Goal: Information Seeking & Learning: Understand process/instructions

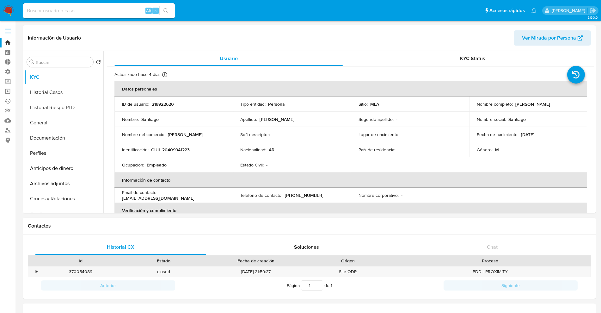
select select "10"
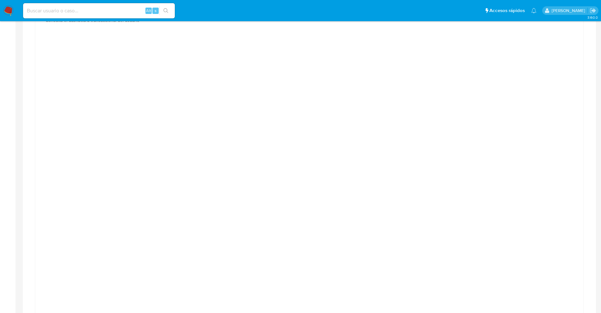
click at [7, 9] on img at bounding box center [8, 10] width 11 height 11
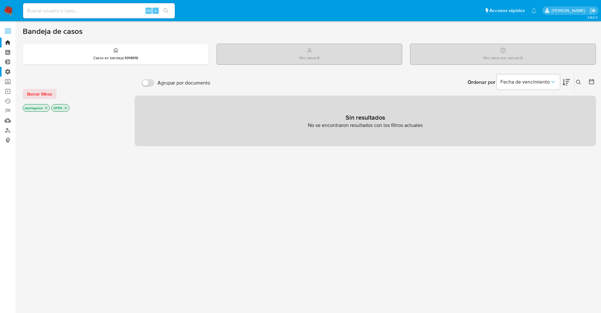
click at [8, 70] on label "Administración" at bounding box center [37, 72] width 75 height 10
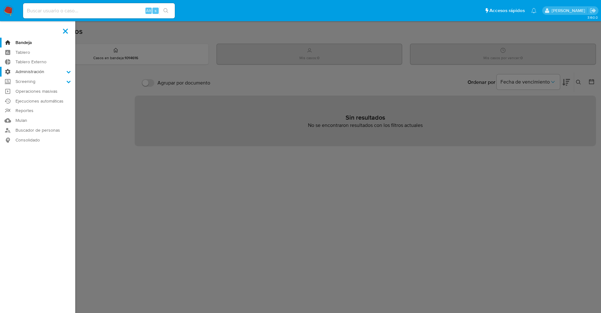
click at [0, 0] on input "Administración" at bounding box center [0, 0] width 0 height 0
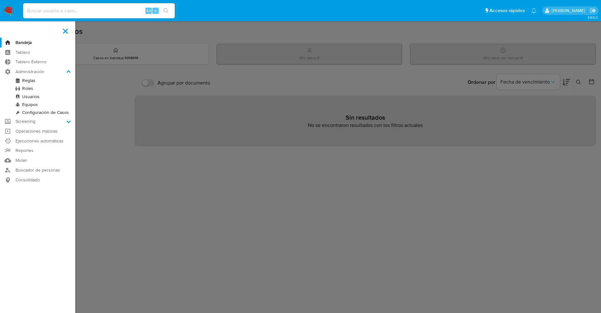
click at [30, 79] on link "Reglas" at bounding box center [37, 81] width 75 height 8
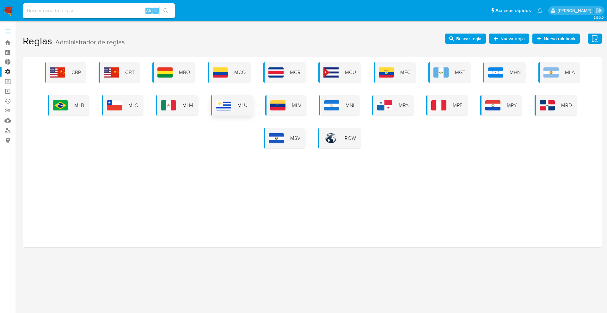
click at [231, 104] on img at bounding box center [223, 105] width 15 height 10
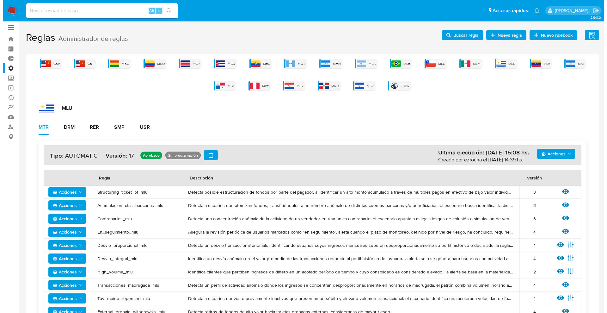
scroll to position [51, 0]
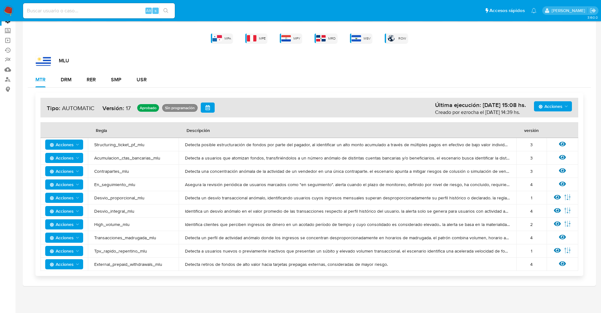
click at [556, 101] on span "Acciones" at bounding box center [551, 106] width 24 height 10
click at [556, 134] on button "Ver historico" at bounding box center [553, 137] width 57 height 15
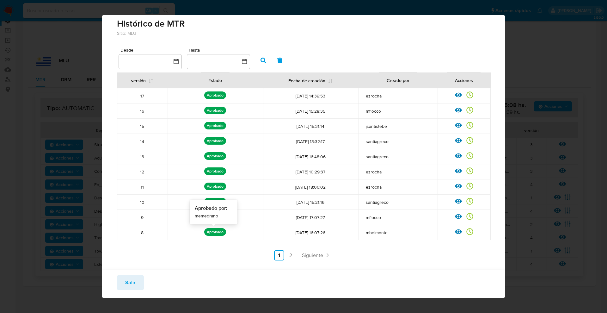
scroll to position [5, 0]
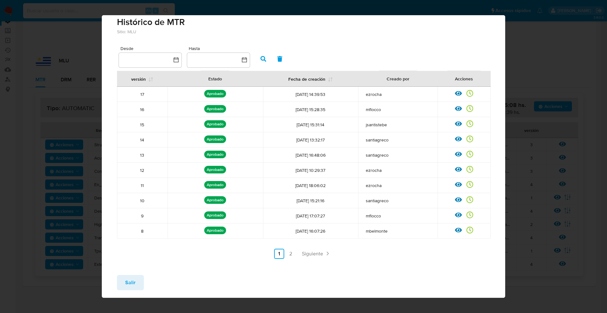
click at [312, 247] on div "versión Estado Fecha de creación Creado por Acciones 17 Aprobado Aprobado por: …" at bounding box center [303, 165] width 373 height 188
click at [304, 251] on span "Siguiente" at bounding box center [312, 253] width 21 height 5
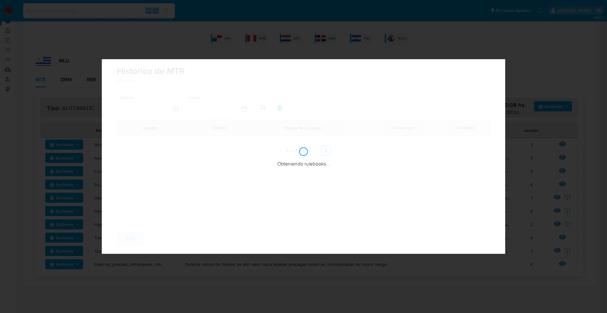
scroll to position [0, 0]
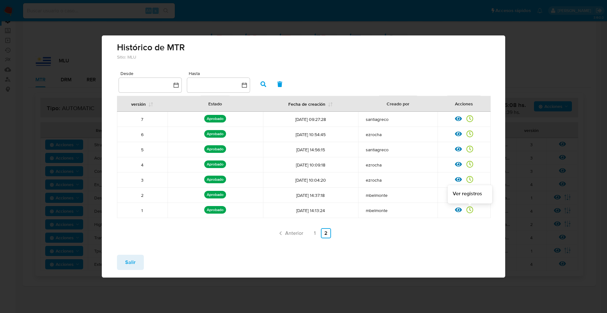
click at [467, 208] on icon at bounding box center [469, 209] width 7 height 7
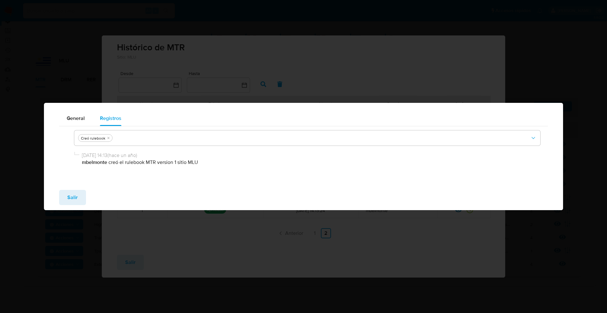
click at [48, 203] on div "Salir" at bounding box center [303, 197] width 519 height 25
click at [56, 199] on div "Salir" at bounding box center [303, 197] width 519 height 25
click at [64, 196] on button "Salir" at bounding box center [72, 197] width 27 height 15
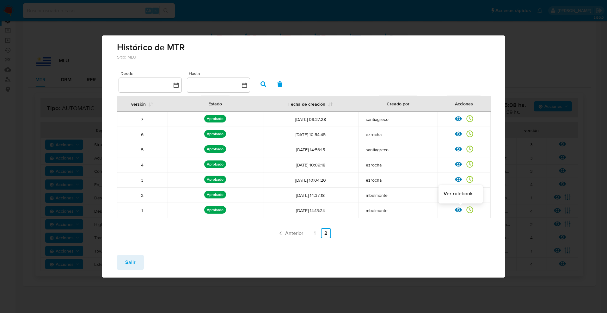
click at [458, 209] on icon at bounding box center [458, 209] width 7 height 7
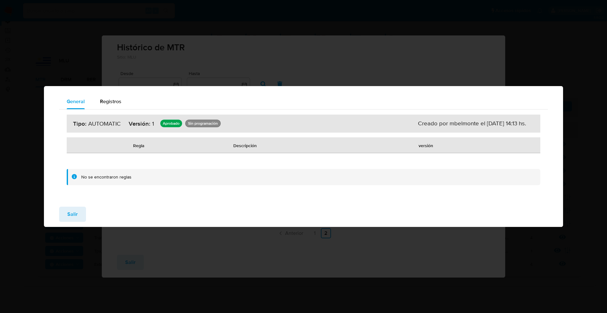
click at [72, 218] on span "Salir" at bounding box center [72, 214] width 10 height 14
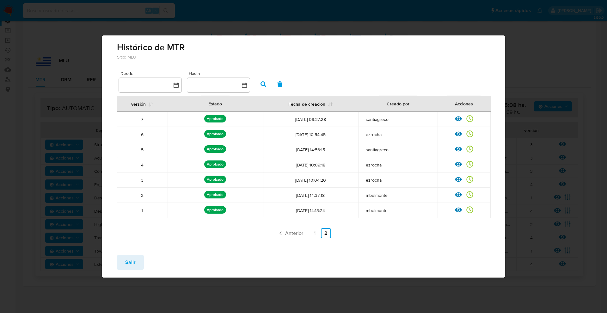
click at [456, 193] on icon at bounding box center [458, 194] width 7 height 7
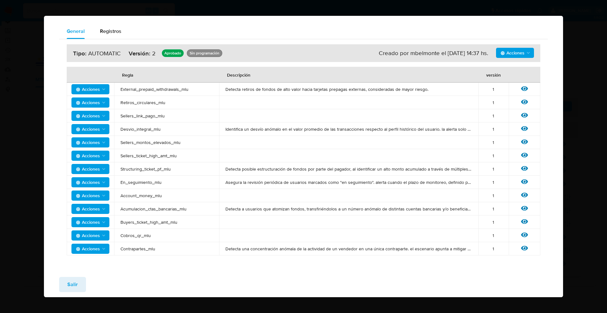
drag, startPoint x: 516, startPoint y: 237, endPoint x: 520, endPoint y: 235, distance: 4.0
click at [519, 236] on div "Ver regla" at bounding box center [524, 235] width 19 height 8
click at [521, 234] on icon at bounding box center [524, 234] width 7 height 7
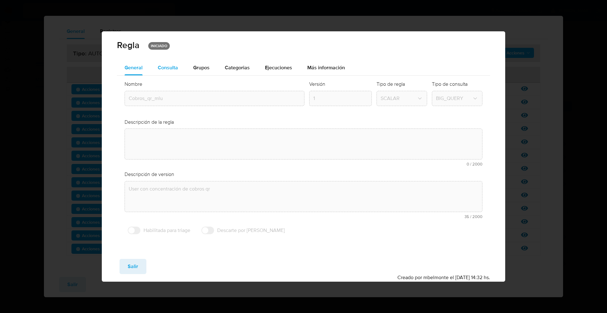
click at [174, 67] on span "Consulta" at bounding box center [168, 67] width 20 height 7
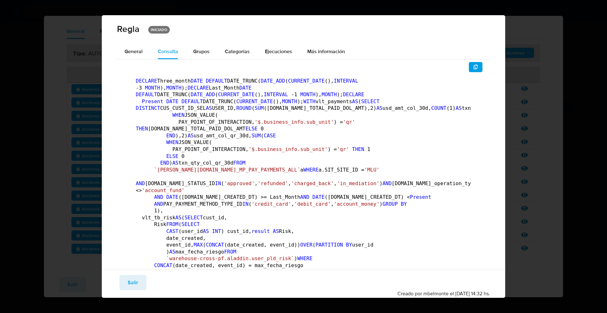
scroll to position [115, 0]
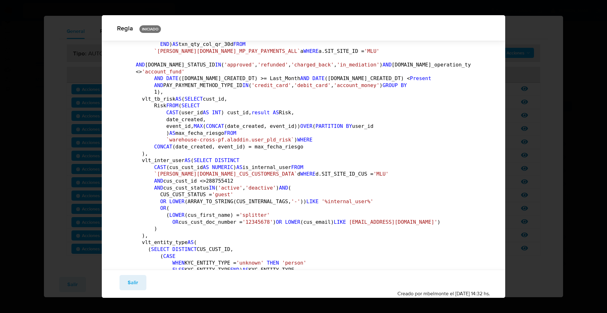
drag, startPoint x: 152, startPoint y: 62, endPoint x: 224, endPoint y: 113, distance: 88.5
click at [224, 113] on pre "DECLARE Three_month DATE DEFAULT DATE_TRUNC( DATE_ADD ( CURRENT_DATE (), INTERV…" at bounding box center [304, 247] width 336 height 577
click at [224, 117] on pre "DECLARE Three_month DATE DEFAULT DATE_TRUNC( DATE_ADD ( CURRENT_DATE (), INTERV…" at bounding box center [304, 247] width 336 height 577
drag, startPoint x: 154, startPoint y: 64, endPoint x: 240, endPoint y: 123, distance: 104.6
click at [240, 123] on pre "DECLARE Three_month DATE DEFAULT DATE_TRUNC( DATE_ADD ( CURRENT_DATE (), INTERV…" at bounding box center [304, 247] width 336 height 577
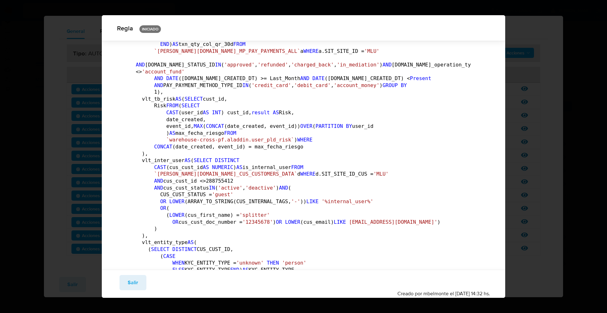
drag, startPoint x: 233, startPoint y: 117, endPoint x: 229, endPoint y: 111, distance: 7.1
click at [230, 112] on pre "DECLARE Three_month DATE DEFAULT DATE_TRUNC( DATE_ADD ( CURRENT_DATE (), INTERV…" at bounding box center [304, 247] width 336 height 577
drag, startPoint x: 217, startPoint y: 104, endPoint x: 200, endPoint y: 84, distance: 26.2
click at [207, 92] on code "DECLARE Three_month DATE DEFAULT DATE_TRUNC( DATE_ADD ( CURRENT_DATE (), INTERV…" at bounding box center [344, 247] width 417 height 576
click at [198, 83] on code "DECLARE Three_month DATE DEFAULT DATE_TRUNC( DATE_ADD ( CURRENT_DATE (), INTERV…" at bounding box center [344, 247] width 417 height 576
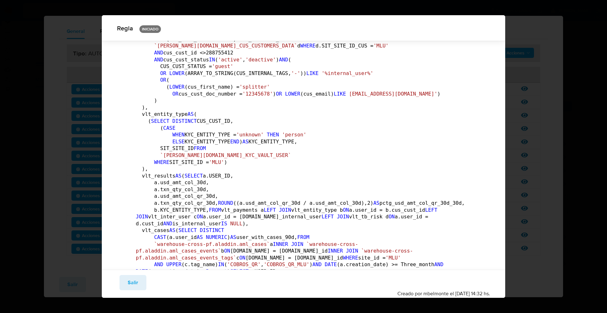
scroll to position [274, 0]
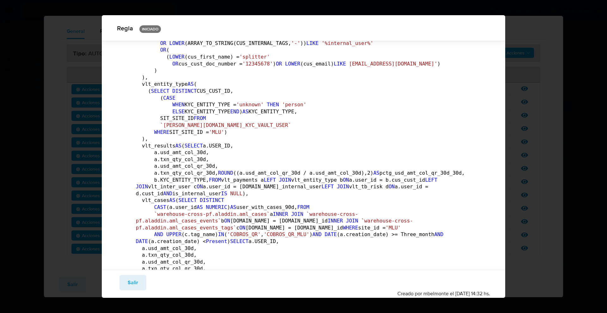
drag, startPoint x: 182, startPoint y: 136, endPoint x: 219, endPoint y: 171, distance: 51.2
click at [219, 171] on pre "DECLARE Three_month DATE DEFAULT DATE_TRUNC( DATE_ADD ( CURRENT_DATE (), INTERV…" at bounding box center [304, 89] width 336 height 577
drag, startPoint x: 177, startPoint y: 114, endPoint x: 263, endPoint y: 189, distance: 113.9
click at [263, 189] on pre "DECLARE Three_month DATE DEFAULT DATE_TRUNC( DATE_ADD ( CURRENT_DATE (), INTERV…" at bounding box center [304, 89] width 336 height 577
drag, startPoint x: 263, startPoint y: 184, endPoint x: 189, endPoint y: 67, distance: 137.7
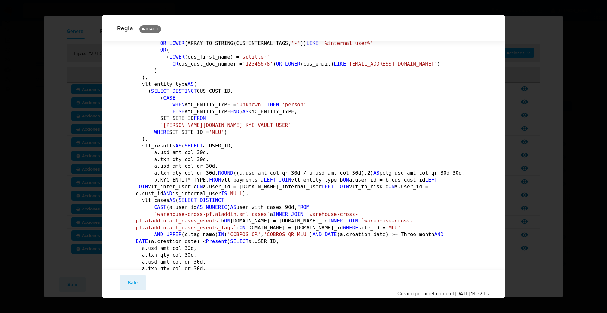
click at [189, 67] on pre "DECLARE Three_month DATE DEFAULT DATE_TRUNC( DATE_ADD ( CURRENT_DATE (), INTERV…" at bounding box center [304, 89] width 336 height 577
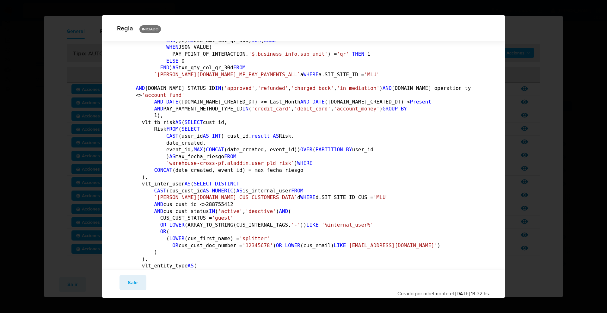
scroll to position [76, 0]
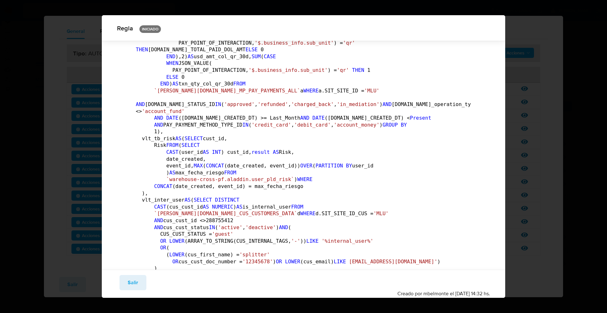
drag, startPoint x: 175, startPoint y: 113, endPoint x: 226, endPoint y: 163, distance: 71.8
click at [226, 163] on pre "DECLARE Three_month DATE DEFAULT DATE_TRUNC( DATE_ADD ( CURRENT_DATE (), INTERV…" at bounding box center [304, 286] width 336 height 577
drag, startPoint x: 188, startPoint y: 116, endPoint x: 211, endPoint y: 142, distance: 34.9
click at [211, 142] on pre "DECLARE Three_month DATE DEFAULT DATE_TRUNC( DATE_ADD ( CURRENT_DATE (), INTERV…" at bounding box center [304, 286] width 336 height 577
click at [126, 278] on button "Salir" at bounding box center [133, 282] width 27 height 15
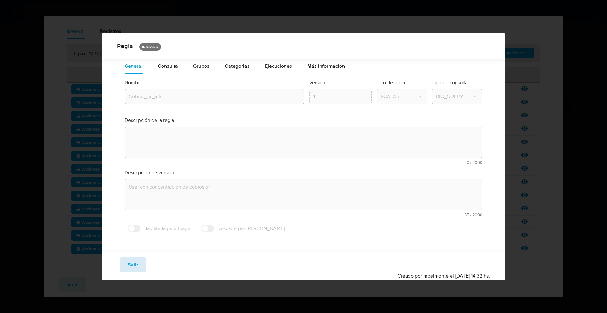
scroll to position [0, 0]
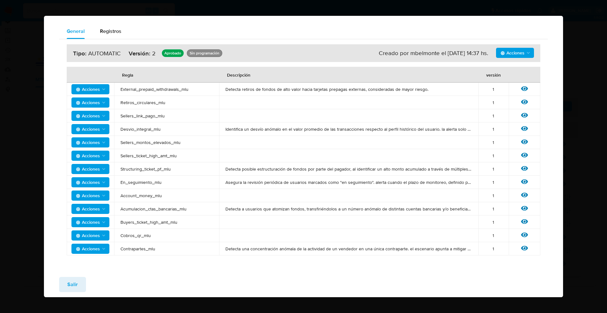
click at [94, 231] on span "Acciones" at bounding box center [88, 235] width 24 height 10
click at [265, 245] on td "Detecta una concentración anómala de la actividad de un vendedor en una única c…" at bounding box center [348, 248] width 259 height 13
click at [524, 232] on icon at bounding box center [524, 234] width 7 height 5
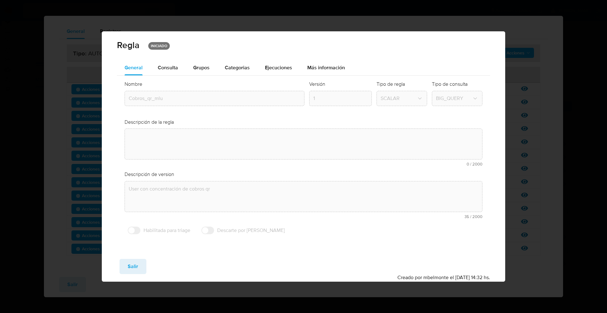
click at [174, 70] on span "Consulta" at bounding box center [168, 67] width 20 height 7
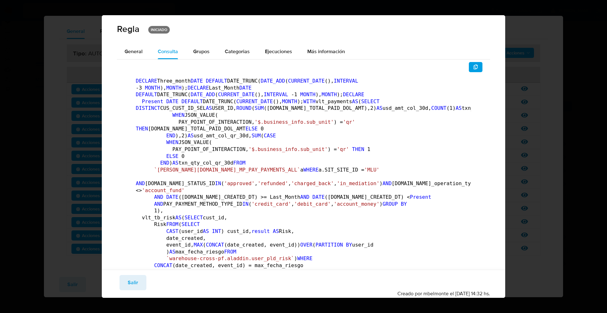
drag, startPoint x: 198, startPoint y: 169, endPoint x: 209, endPoint y: 197, distance: 30.1
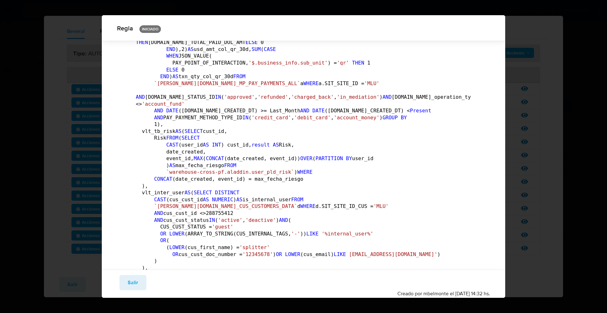
scroll to position [76, 0]
